Goal: Task Accomplishment & Management: Use online tool/utility

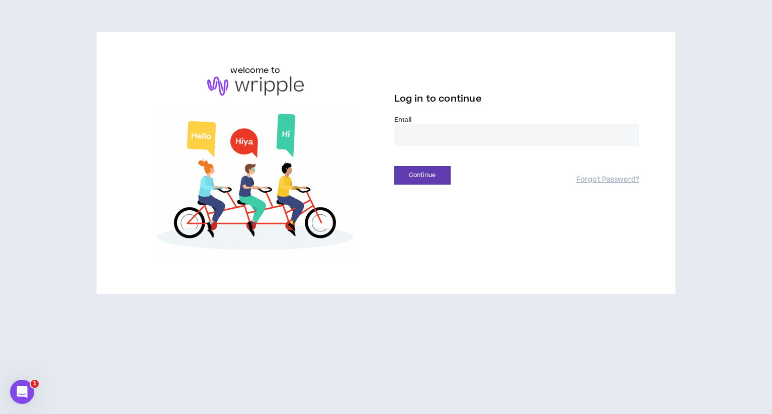
click at [424, 140] on input "email" at bounding box center [516, 135] width 245 height 22
type input "**********"
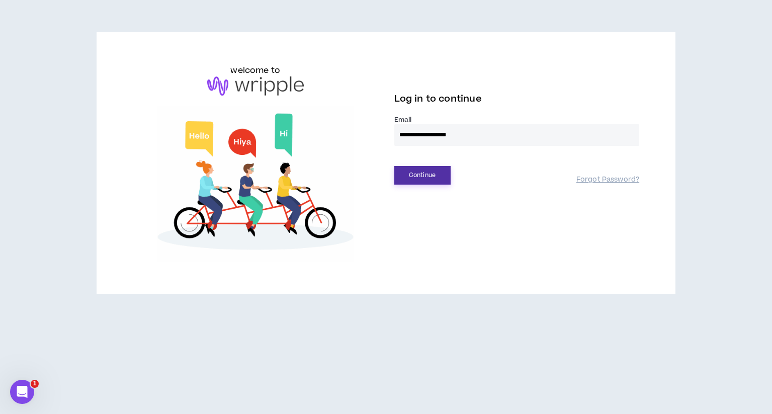
click at [428, 173] on button "Continue" at bounding box center [422, 175] width 56 height 19
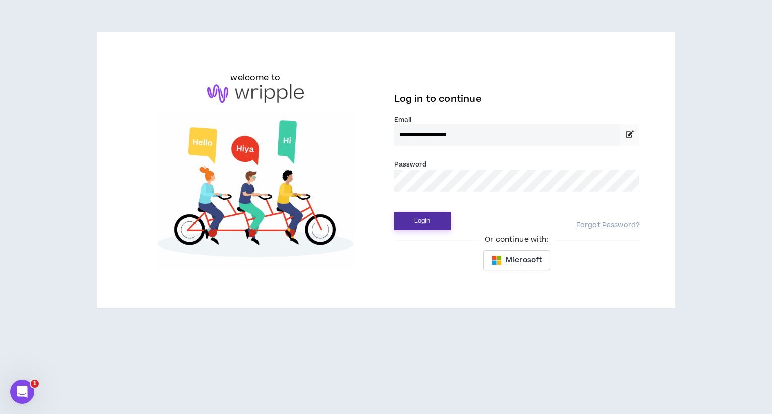
click at [424, 225] on button "Login" at bounding box center [422, 221] width 56 height 19
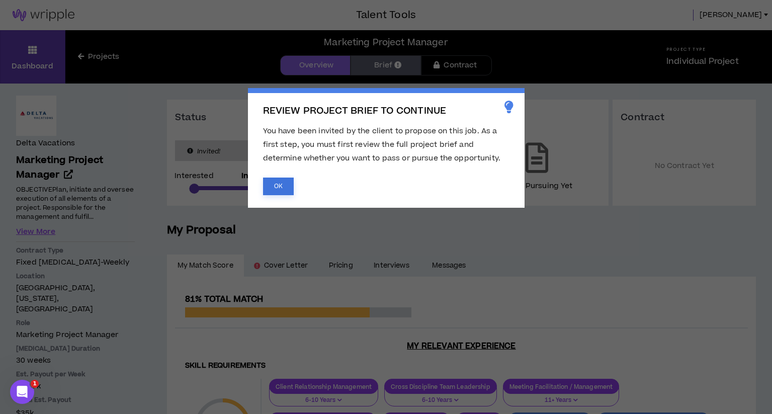
click at [286, 187] on button "OK" at bounding box center [278, 186] width 31 height 18
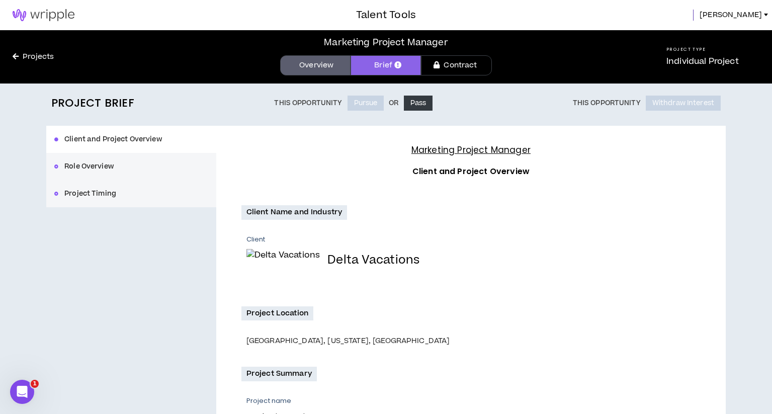
click at [87, 165] on button "Role Overview" at bounding box center [131, 166] width 170 height 27
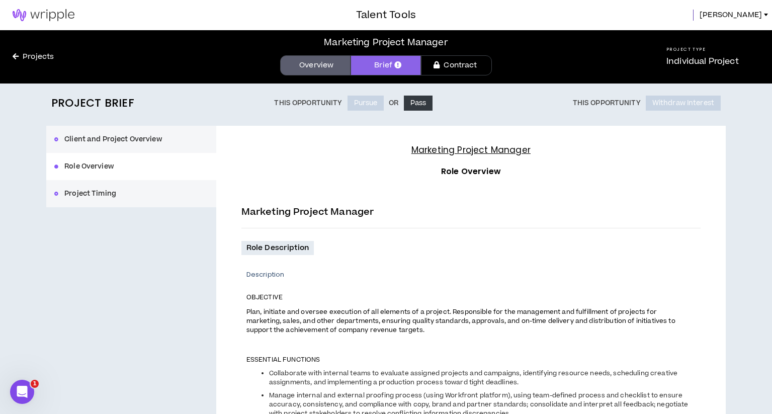
click at [86, 189] on button "Project Timing" at bounding box center [131, 193] width 170 height 27
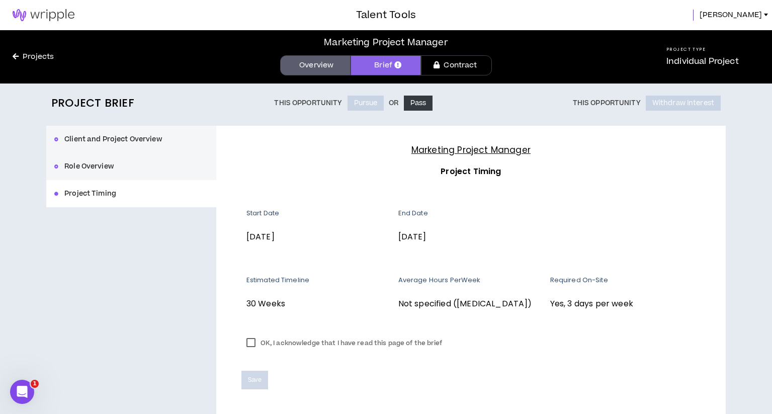
click at [87, 195] on div "Client and Project Overview Role Overview Project Timing" at bounding box center [131, 166] width 170 height 81
click at [87, 194] on div "Client and Project Overview Role Overview Project Timing" at bounding box center [131, 166] width 170 height 81
click at [92, 170] on button "Role Overview" at bounding box center [131, 166] width 170 height 27
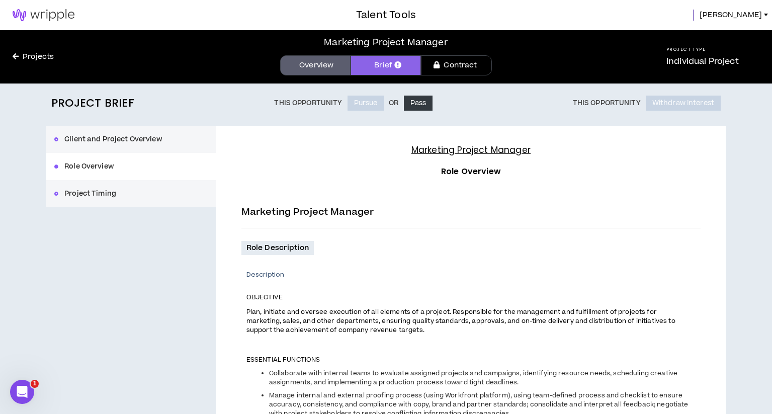
click at [145, 137] on button "Client and Project Overview" at bounding box center [131, 139] width 170 height 27
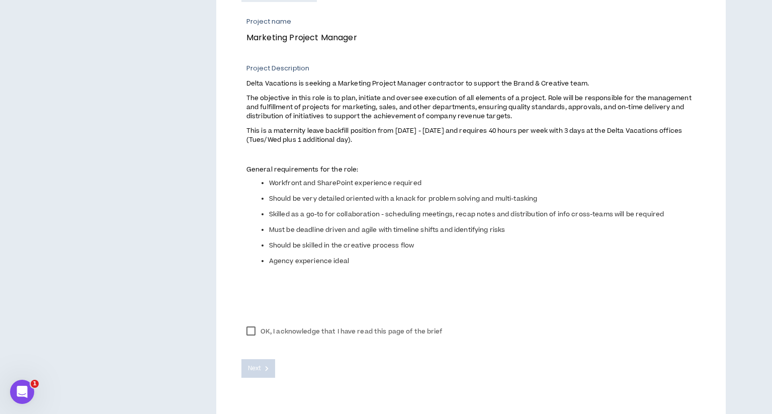
scroll to position [381, 0]
